Goal: Communication & Community: Answer question/provide support

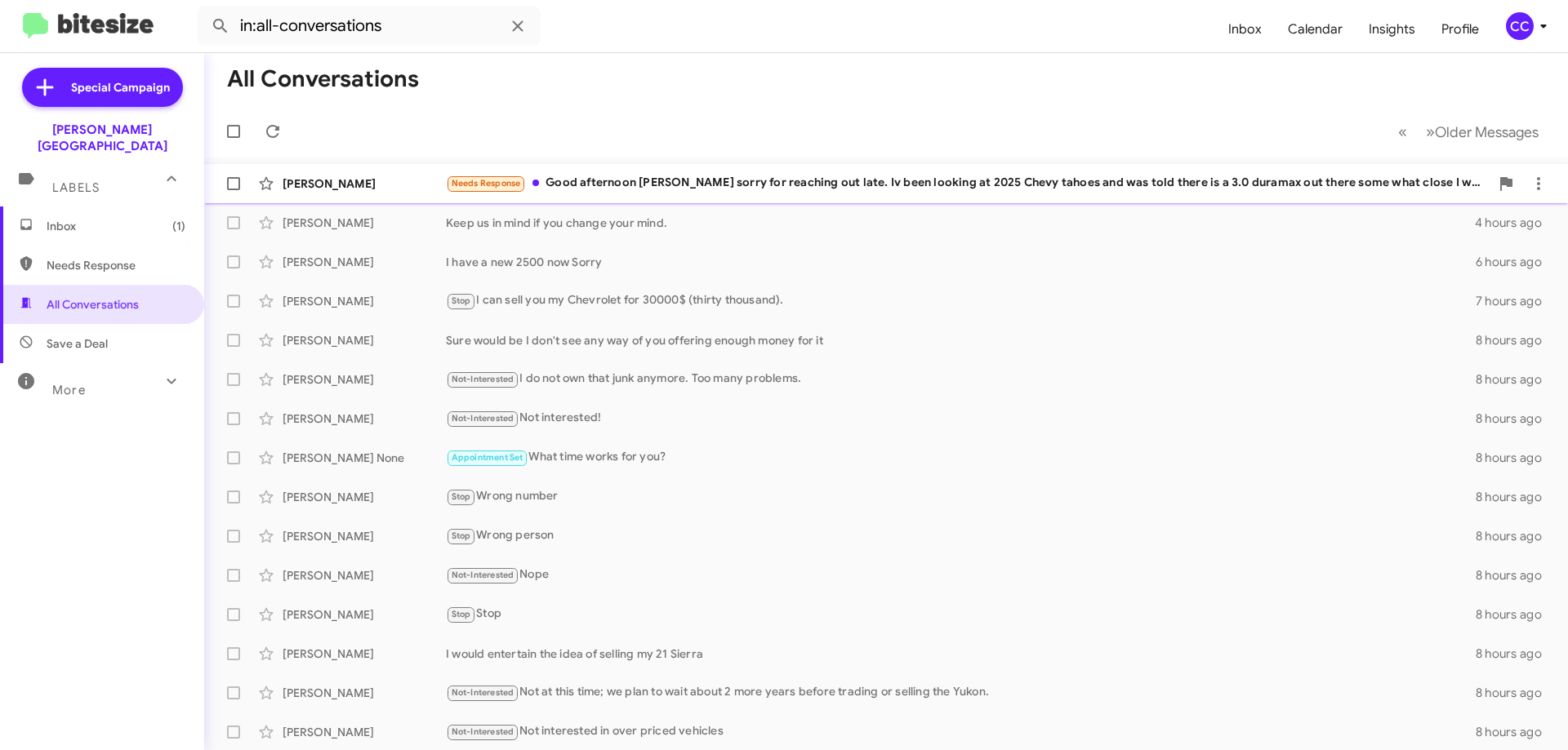
click at [330, 179] on div "Corey Latimer" at bounding box center [364, 183] width 164 height 16
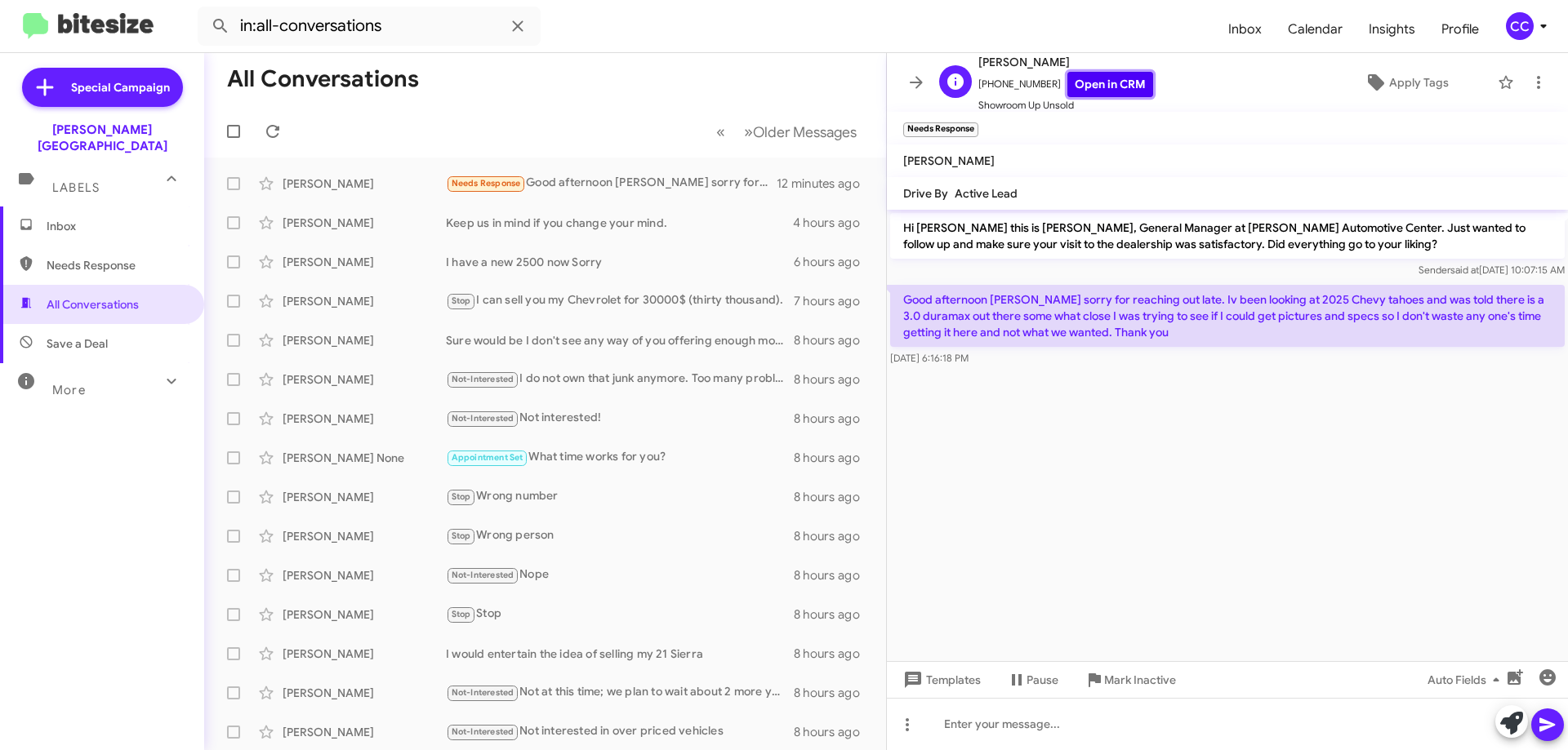
click at [1105, 82] on link "Open in CRM" at bounding box center [1110, 84] width 85 height 25
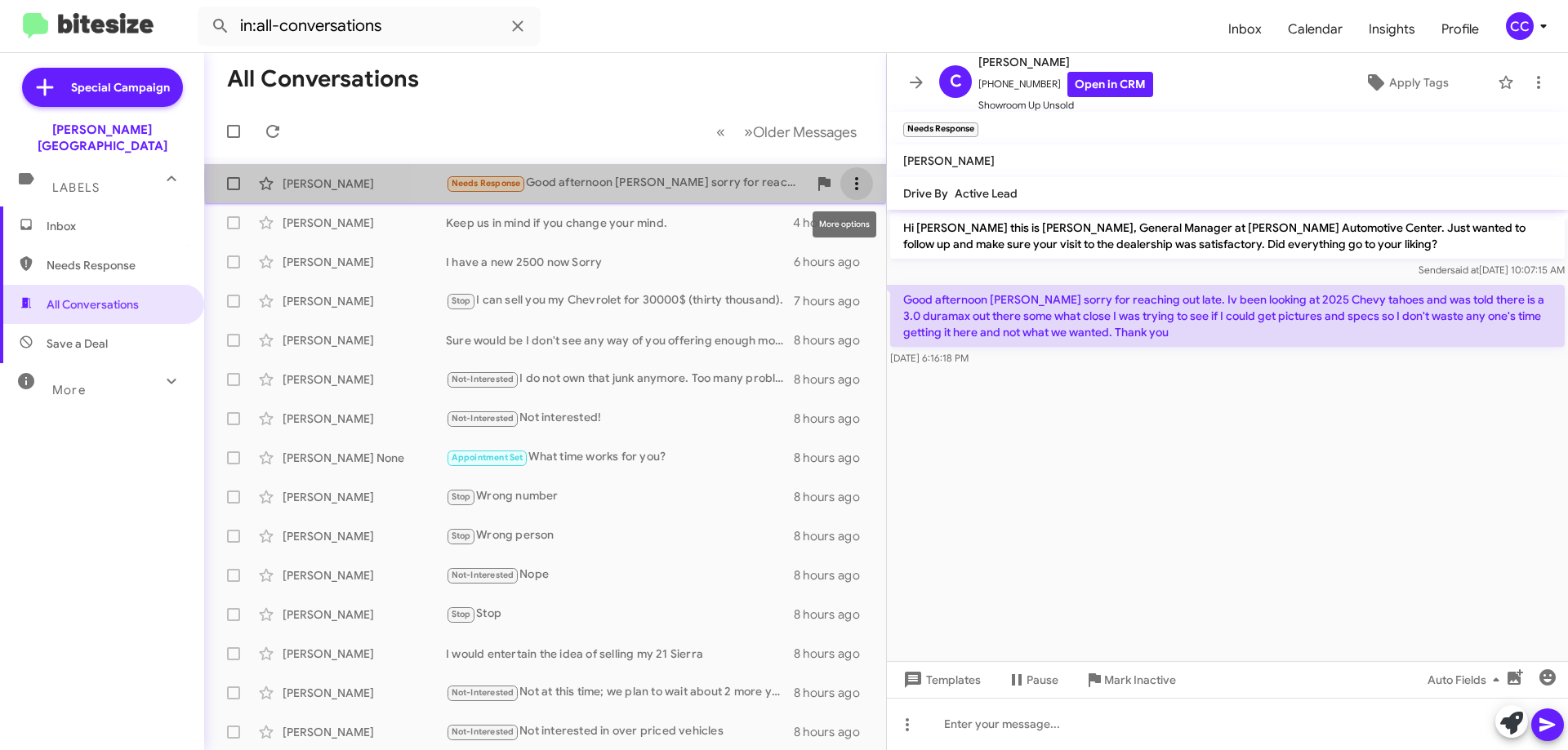
click at [846, 181] on icon at bounding box center [856, 184] width 20 height 20
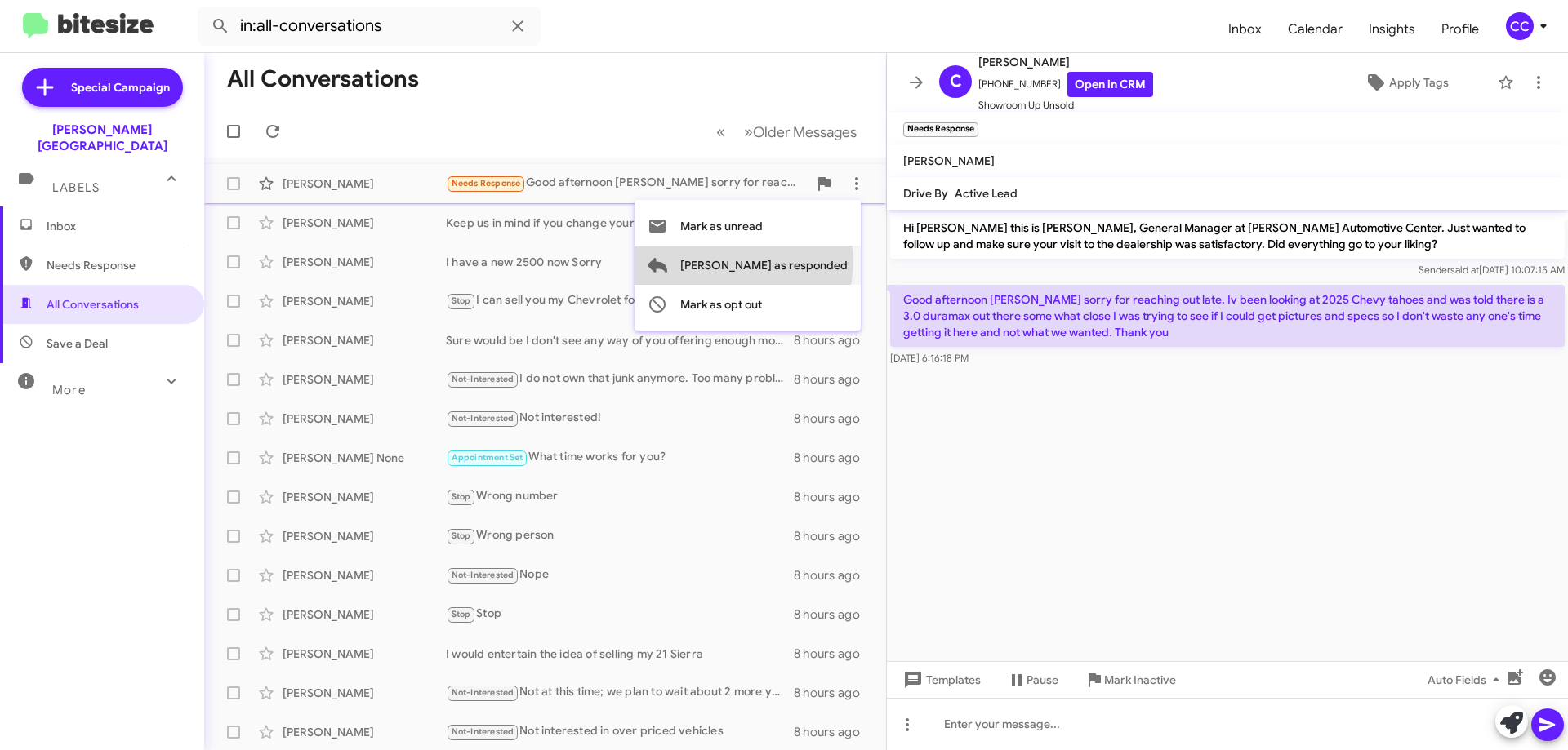
click at [809, 262] on span "Mark as responded" at bounding box center [764, 266] width 167 height 40
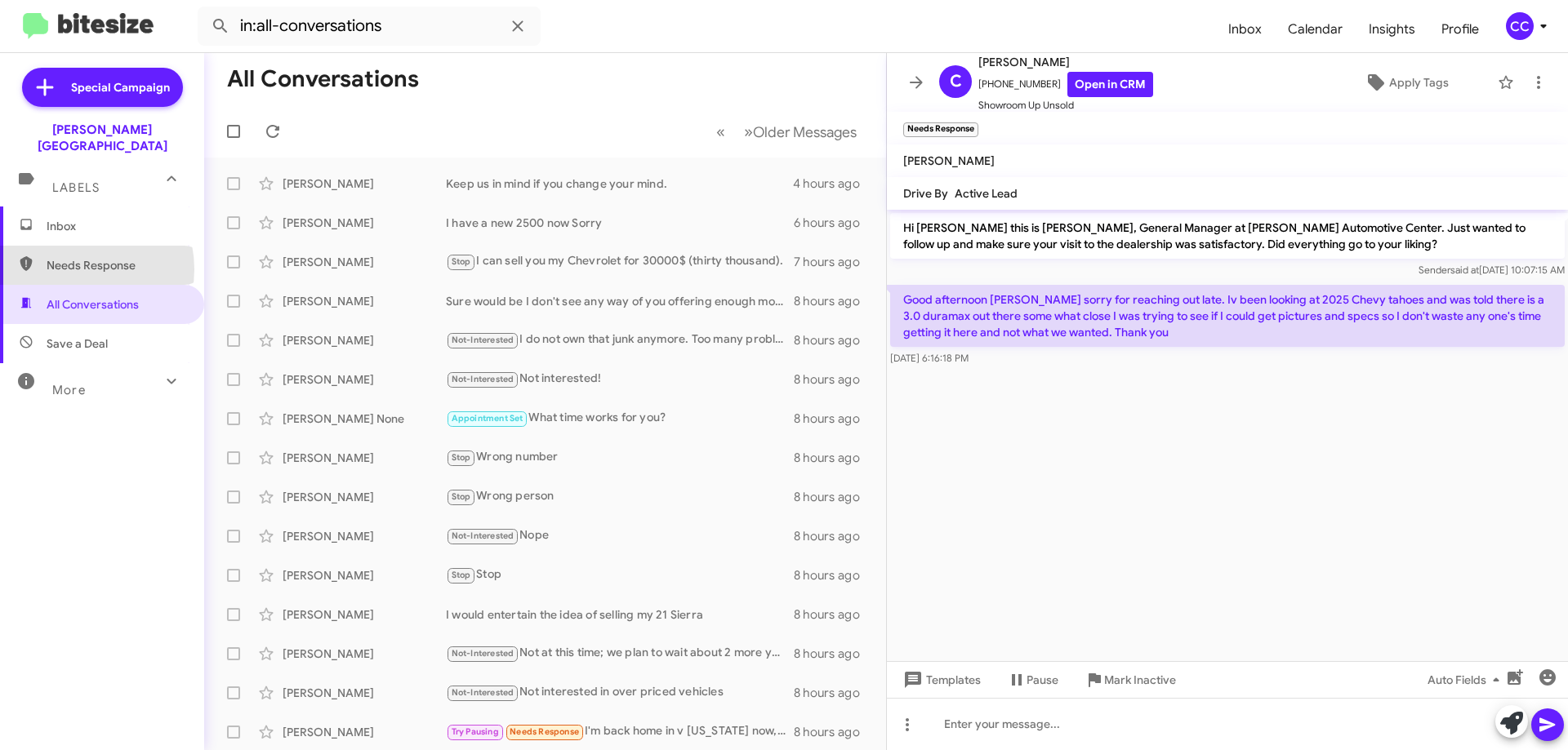
click at [72, 257] on span "Needs Response" at bounding box center [116, 265] width 138 height 16
type input "in:needs-response"
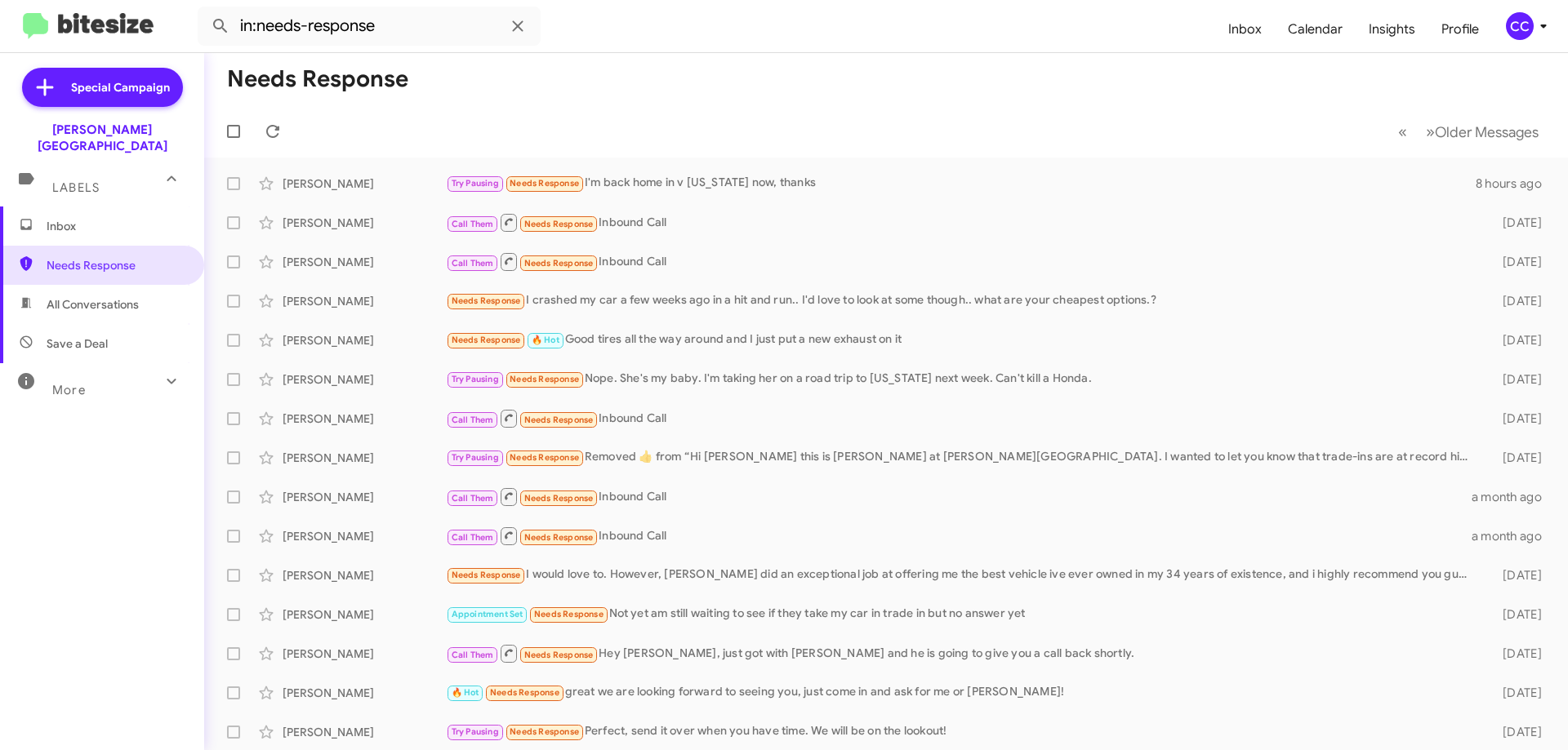
click at [67, 218] on span "Inbox" at bounding box center [116, 226] width 138 height 16
